Goal: Navigation & Orientation: Find specific page/section

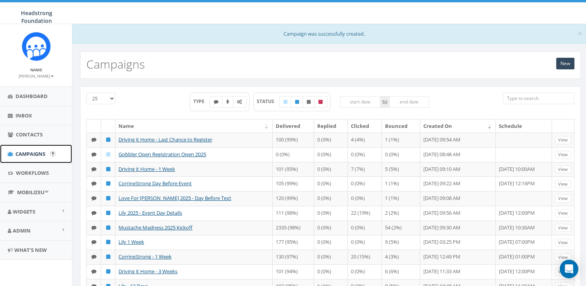
click at [24, 150] on span "Campaigns" at bounding box center [31, 153] width 30 height 7
